Goal: Information Seeking & Learning: Understand process/instructions

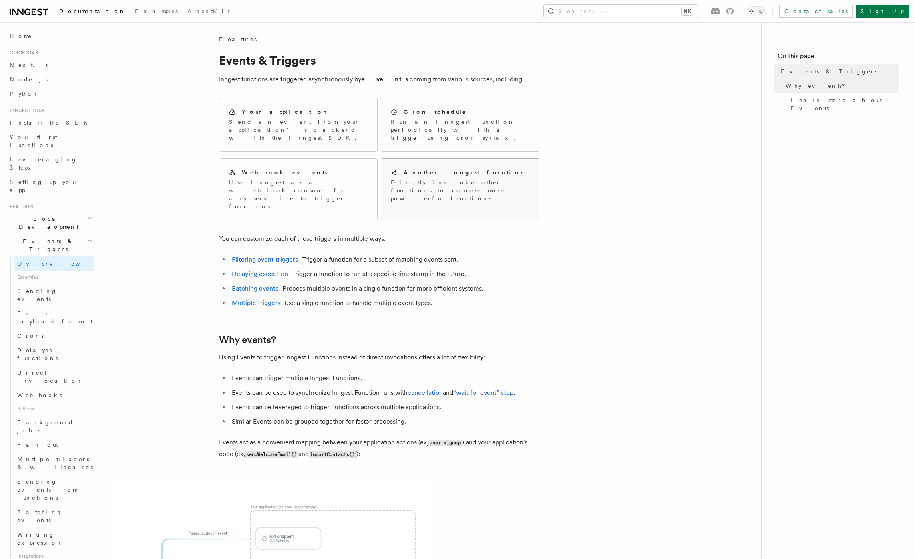
click at [416, 178] on p "Directly invoke other functions to compose more powerful functions." at bounding box center [460, 190] width 139 height 24
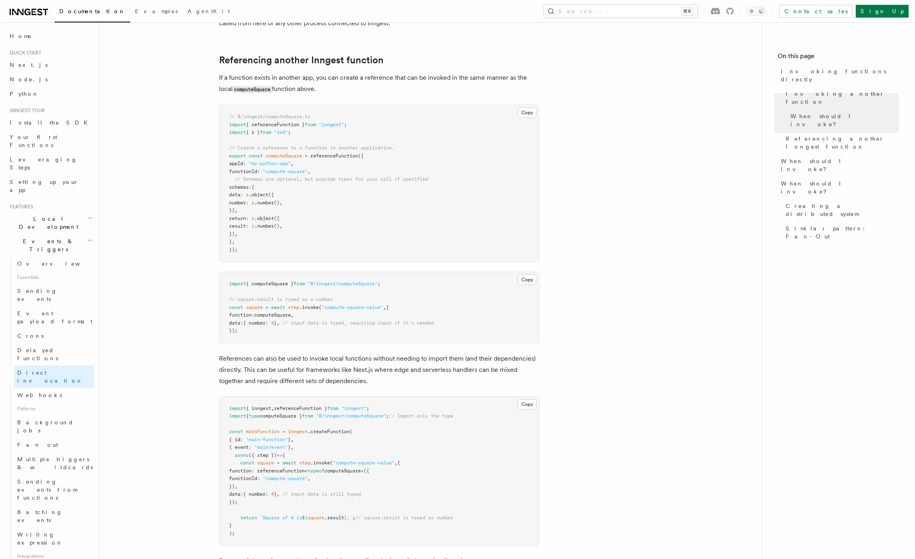
scroll to position [533, 0]
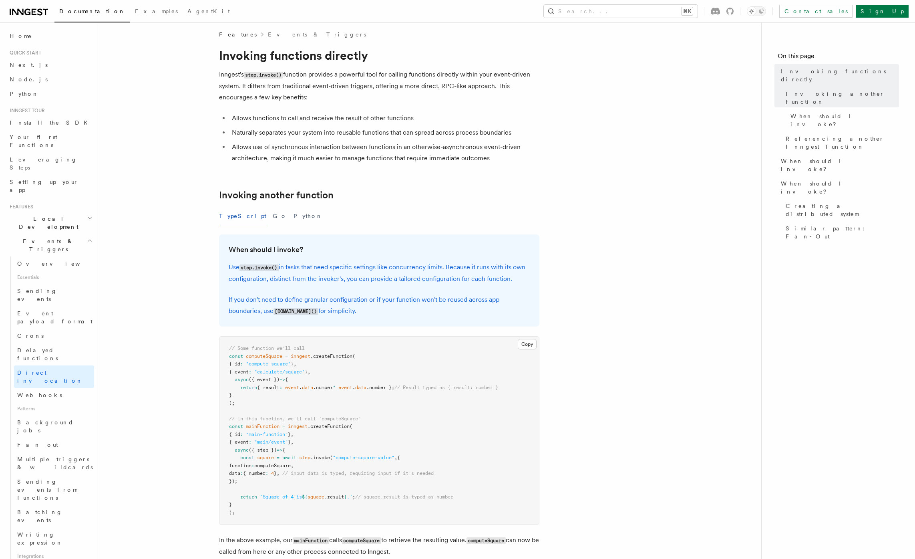
scroll to position [6, 0]
click at [291, 463] on span "computeSquare" at bounding box center [272, 465] width 36 height 6
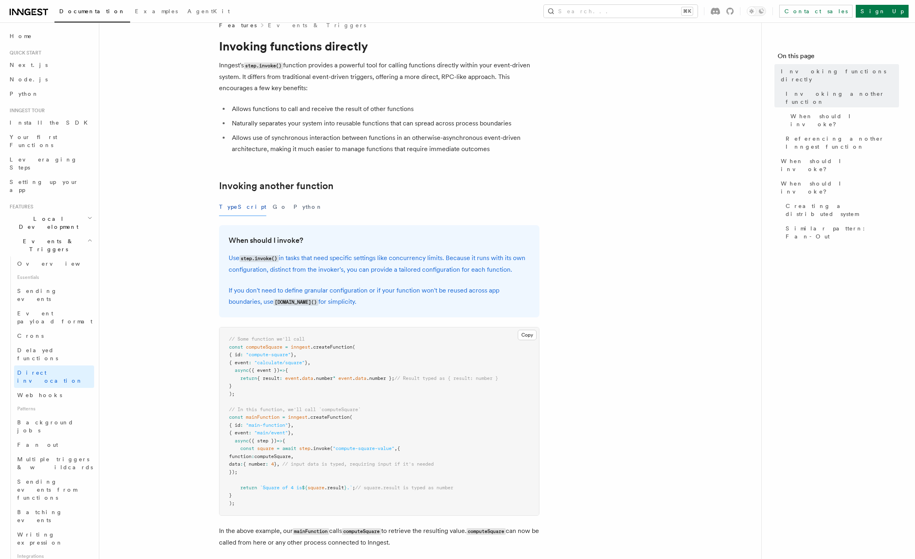
scroll to position [15, 0]
drag, startPoint x: 256, startPoint y: 469, endPoint x: 241, endPoint y: 447, distance: 26.7
click at [241, 447] on pre "// Some function we'll call const computeSquare = inngest .createFunction ( { i…" at bounding box center [379, 420] width 320 height 188
copy code "const square = await step .invoke ( "compute-square-value" , { function : compu…"
